Goal: Navigation & Orientation: Find specific page/section

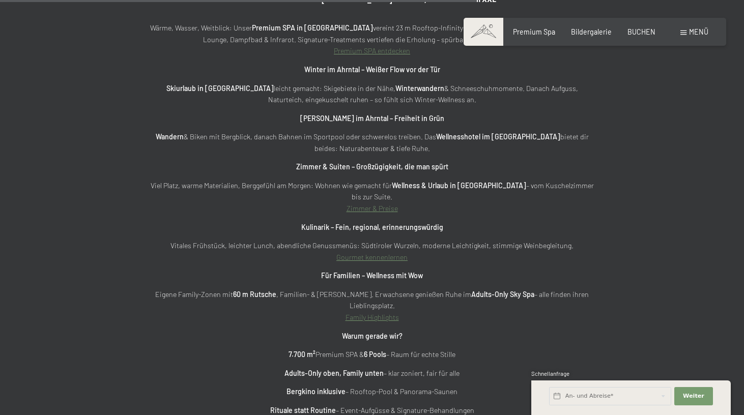
scroll to position [3125, 0]
click at [351, 252] on link "Gourmet kennenlernen" at bounding box center [371, 256] width 71 height 9
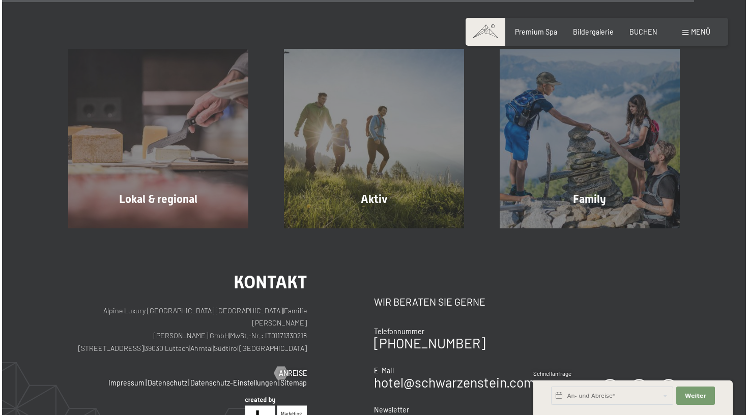
scroll to position [3140, 0]
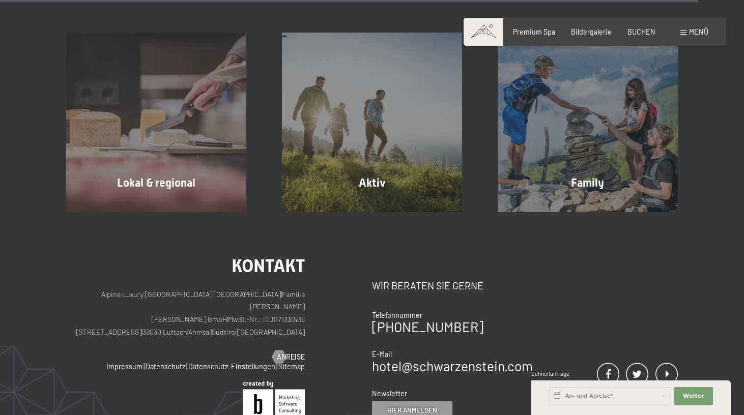
click at [680, 37] on div "Buchen Anfragen Premium Spa Bildergalerie BUCHEN Menü DE IT EN Gutschein Bilder…" at bounding box center [594, 32] width 226 height 10
click at [683, 36] on div "Menü" at bounding box center [694, 32] width 28 height 10
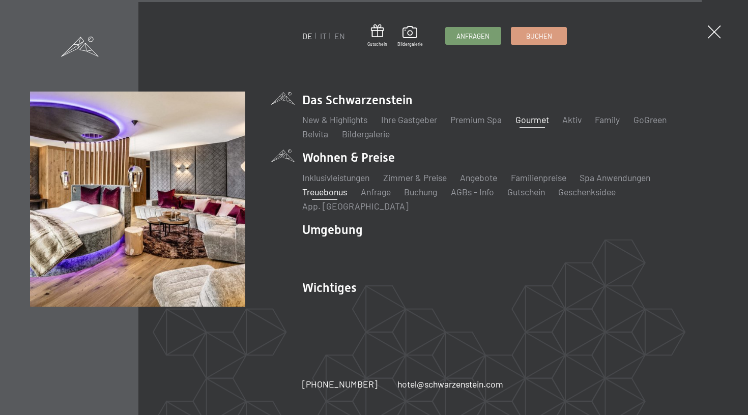
click at [329, 197] on link "Treuebonus" at bounding box center [324, 191] width 45 height 11
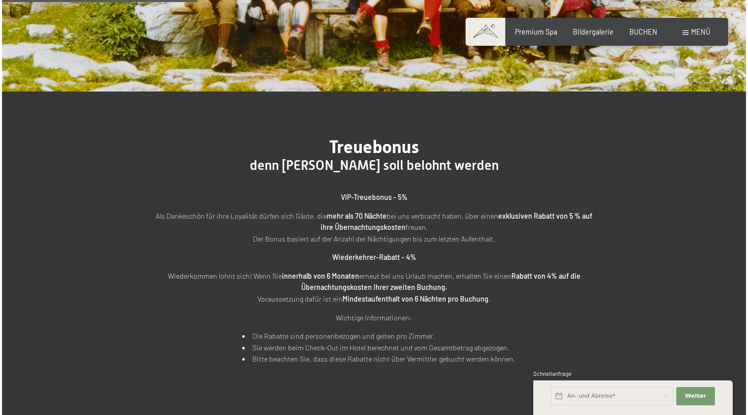
scroll to position [241, 0]
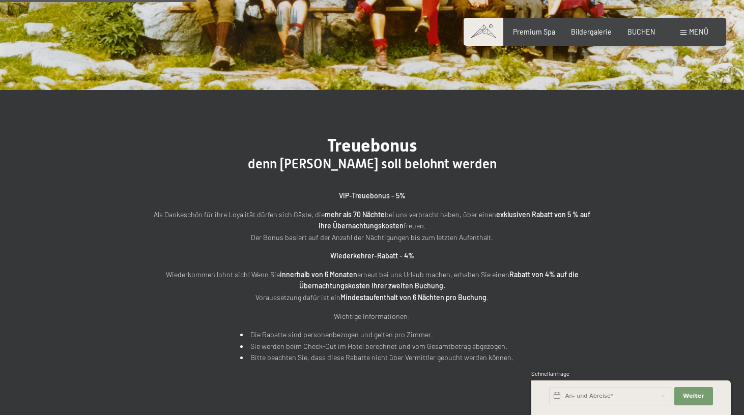
click at [693, 33] on span "Menü" at bounding box center [698, 31] width 19 height 9
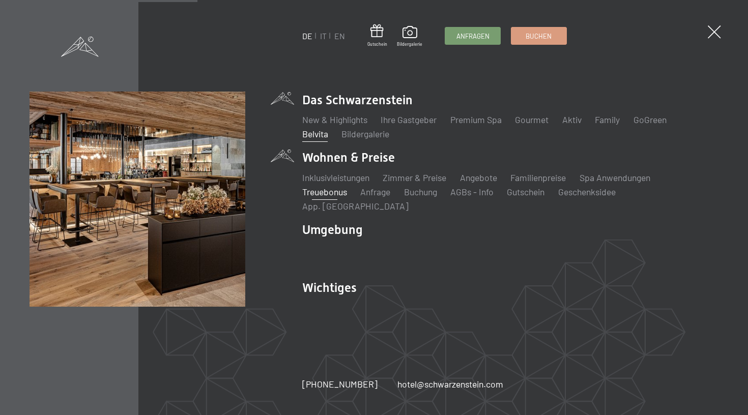
click at [316, 139] on link "Belvita" at bounding box center [315, 133] width 26 height 11
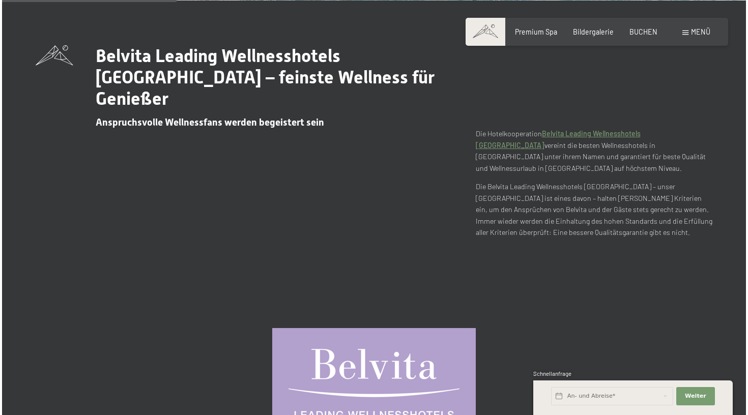
scroll to position [305, 0]
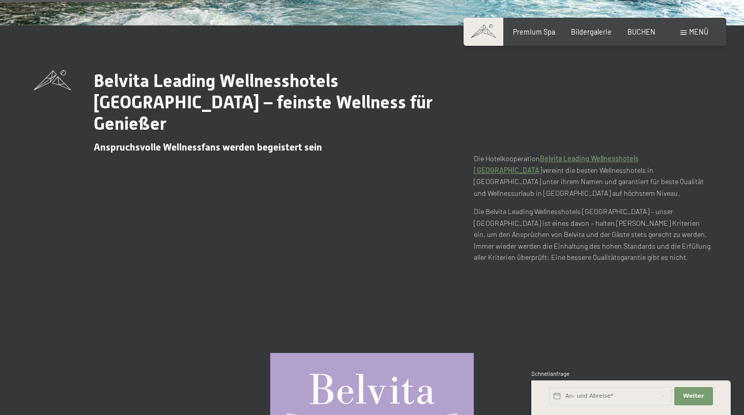
click at [686, 37] on div "Buchen Anfragen Premium Spa Bildergalerie BUCHEN Menü DE IT EN Gutschein Bilder…" at bounding box center [594, 32] width 226 height 10
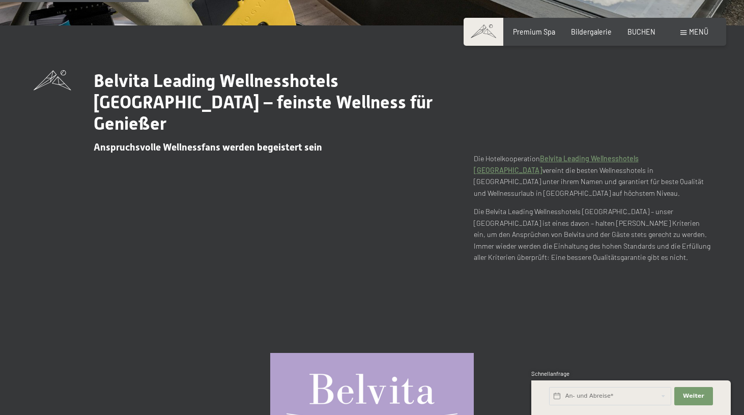
click at [685, 33] on span at bounding box center [683, 33] width 6 height 5
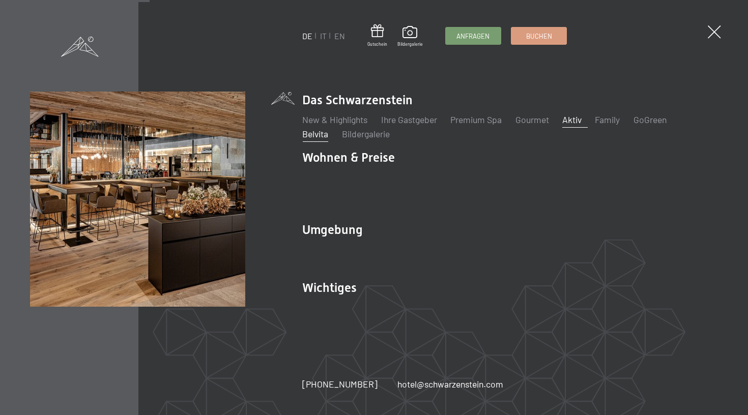
click at [581, 123] on link "Aktiv" at bounding box center [571, 119] width 19 height 11
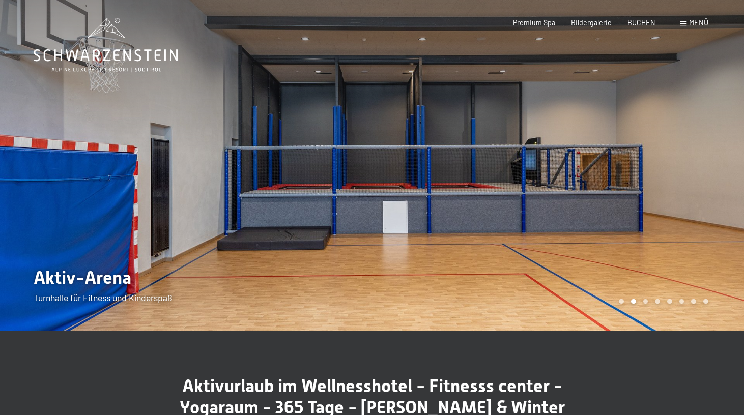
click at [686, 21] on span at bounding box center [683, 23] width 6 height 5
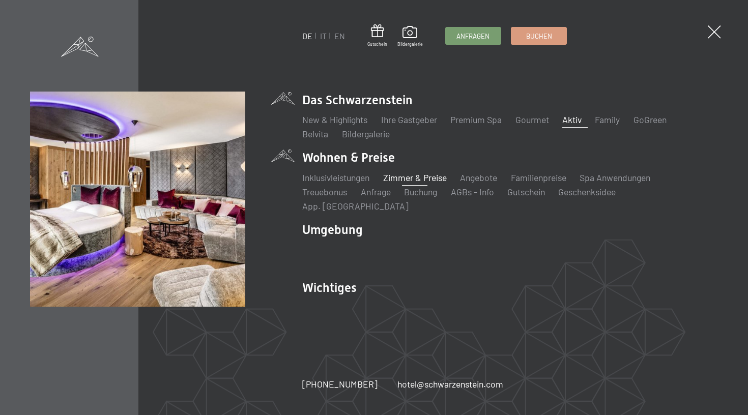
click at [407, 183] on link "Zimmer & Preise" at bounding box center [415, 177] width 64 height 11
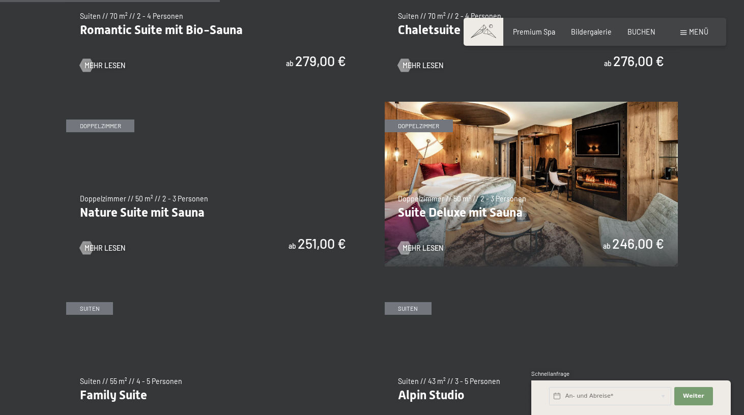
scroll to position [861, 0]
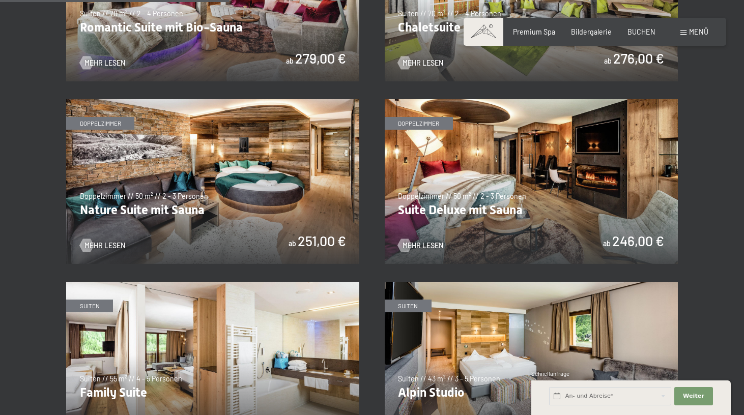
click at [16, 319] on section "✓ alle Kategorien ✓ Suiten ✓ Doppelzimmer ✓ Einzelzimmer alle Kategorien alle K…" at bounding box center [372, 332] width 744 height 1414
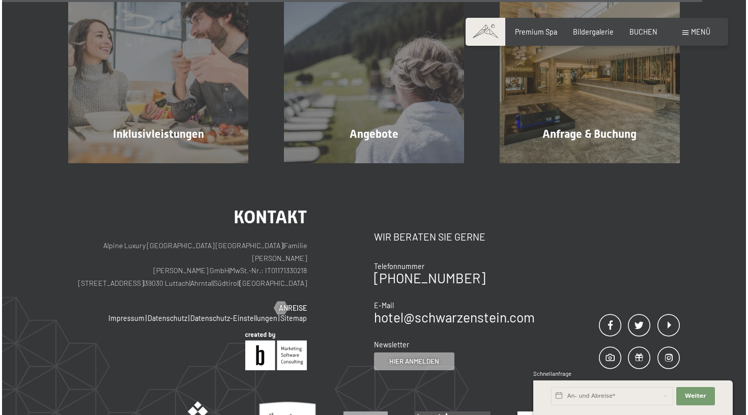
scroll to position [2679, 0]
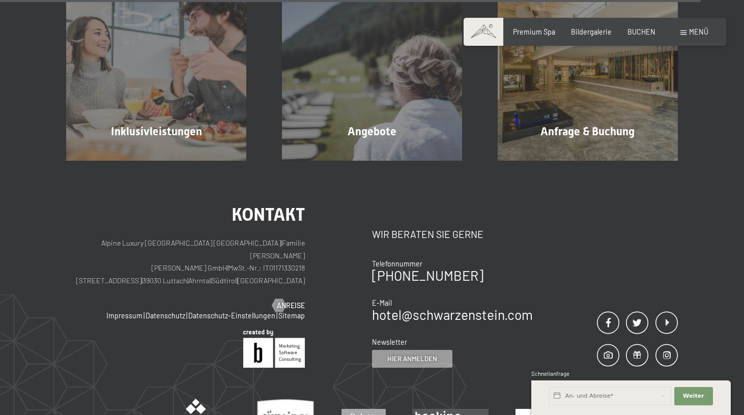
click at [684, 33] on span at bounding box center [683, 33] width 6 height 5
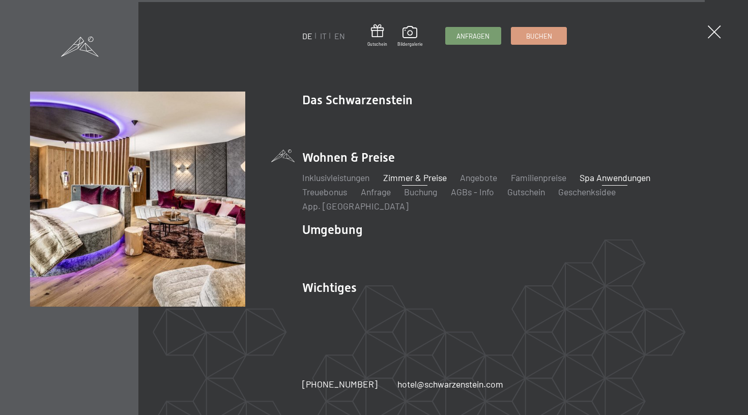
click at [611, 183] on link "Spa Anwendungen" at bounding box center [614, 177] width 71 height 11
